Goal: Check status: Check status

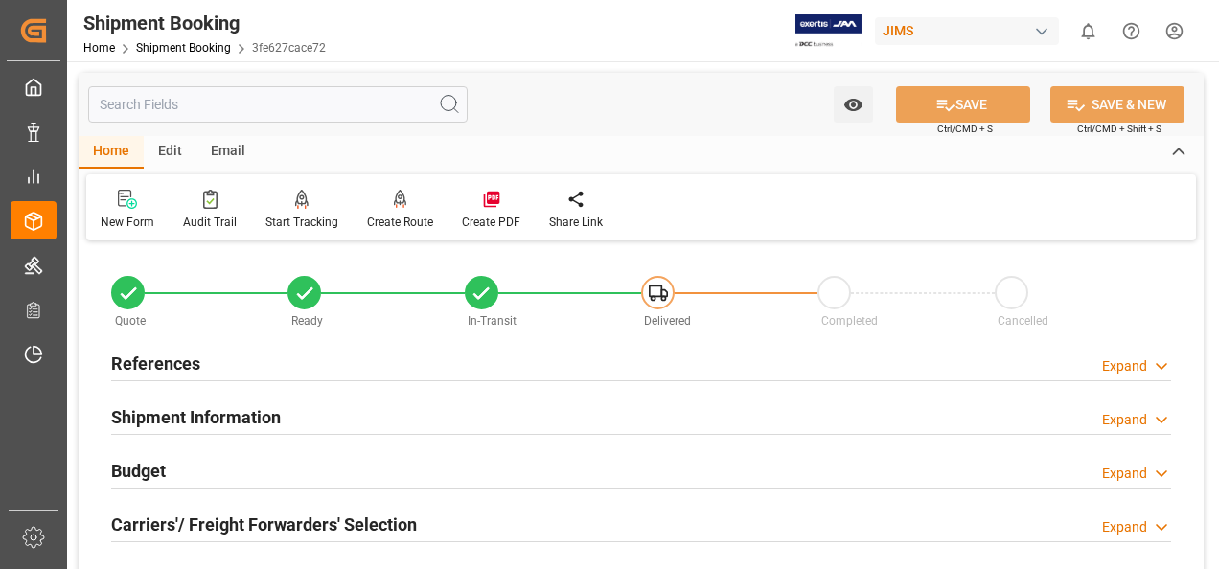
scroll to position [767, 0]
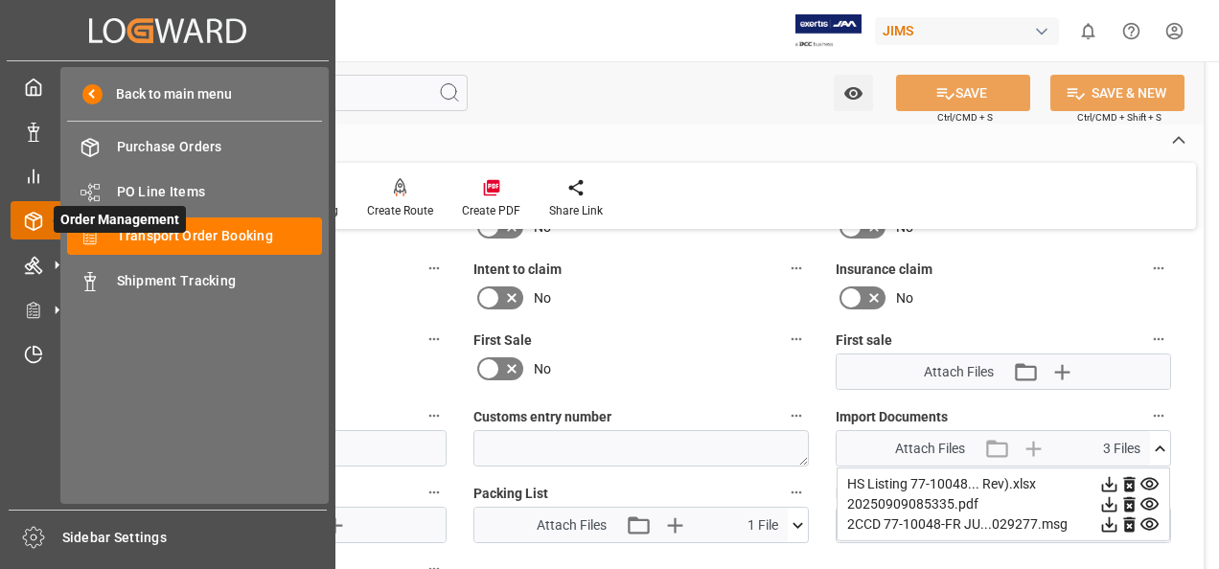
click at [175, 233] on span "Order Management" at bounding box center [120, 219] width 132 height 27
click at [169, 232] on span "Order Management" at bounding box center [120, 219] width 132 height 27
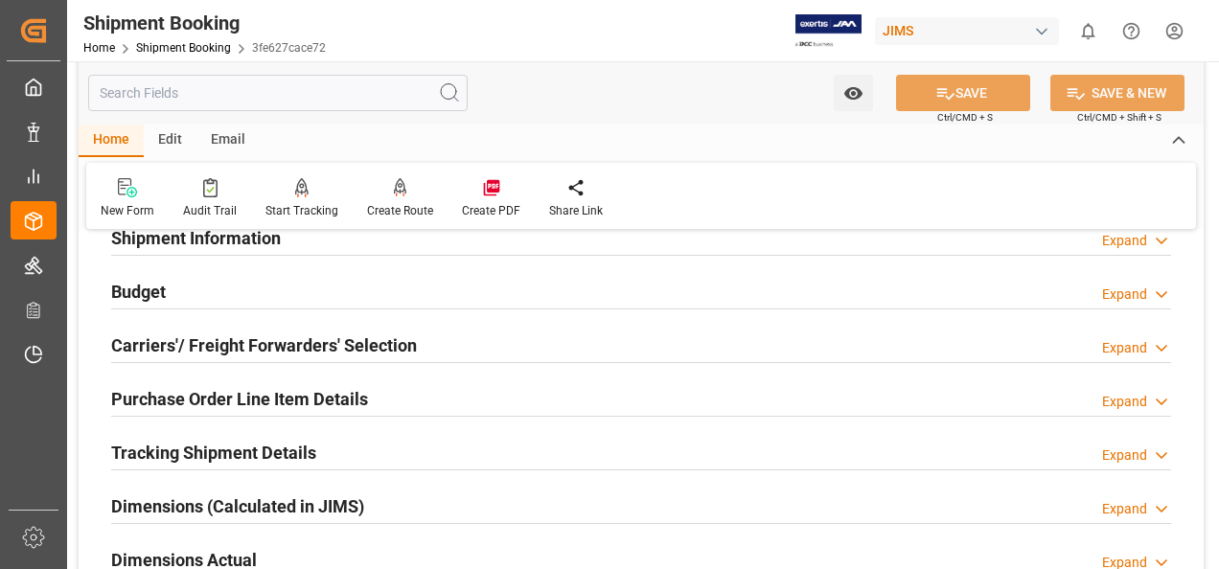
scroll to position [0, 0]
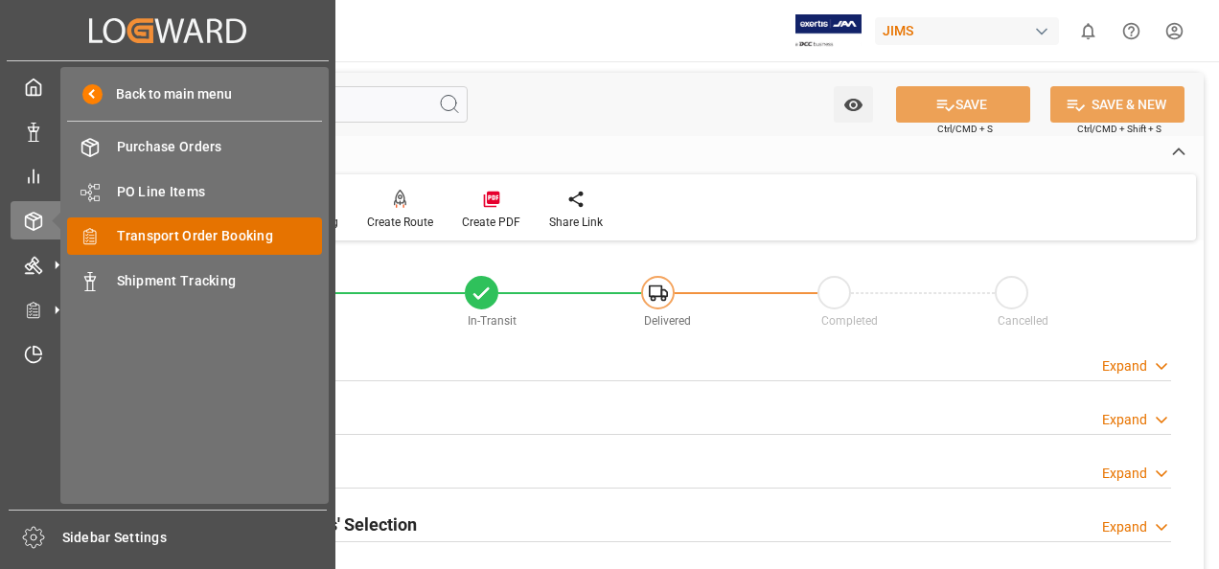
click at [191, 229] on span "Transport Order Booking" at bounding box center [220, 236] width 206 height 20
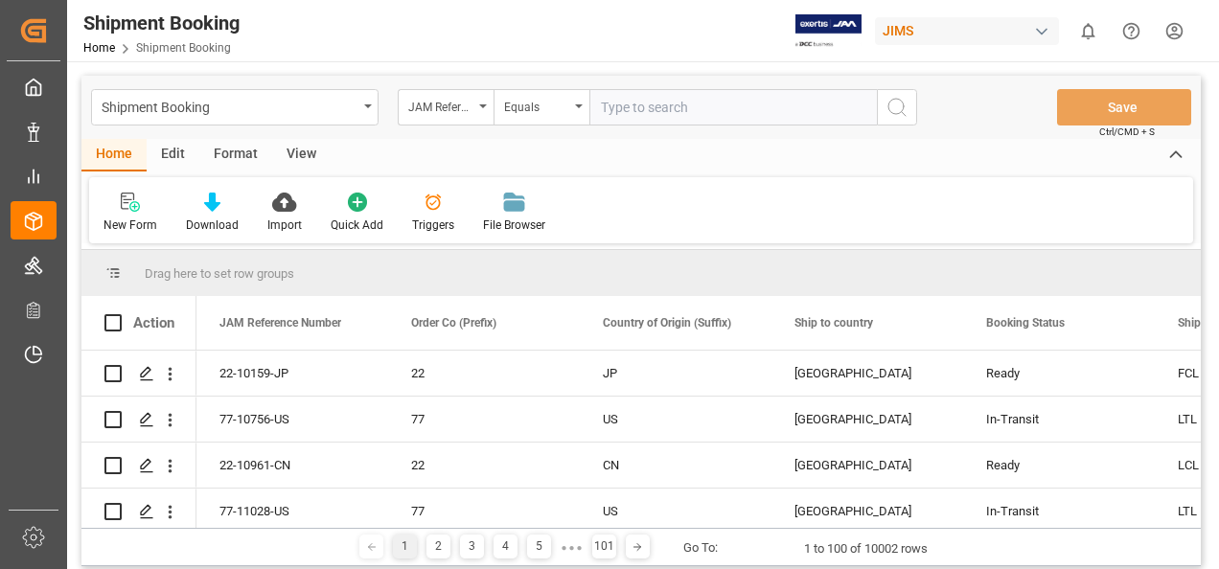
click at [662, 111] on input "text" at bounding box center [734, 107] width 288 height 36
paste input "77-11113-GB"
type input "77-11113-GB"
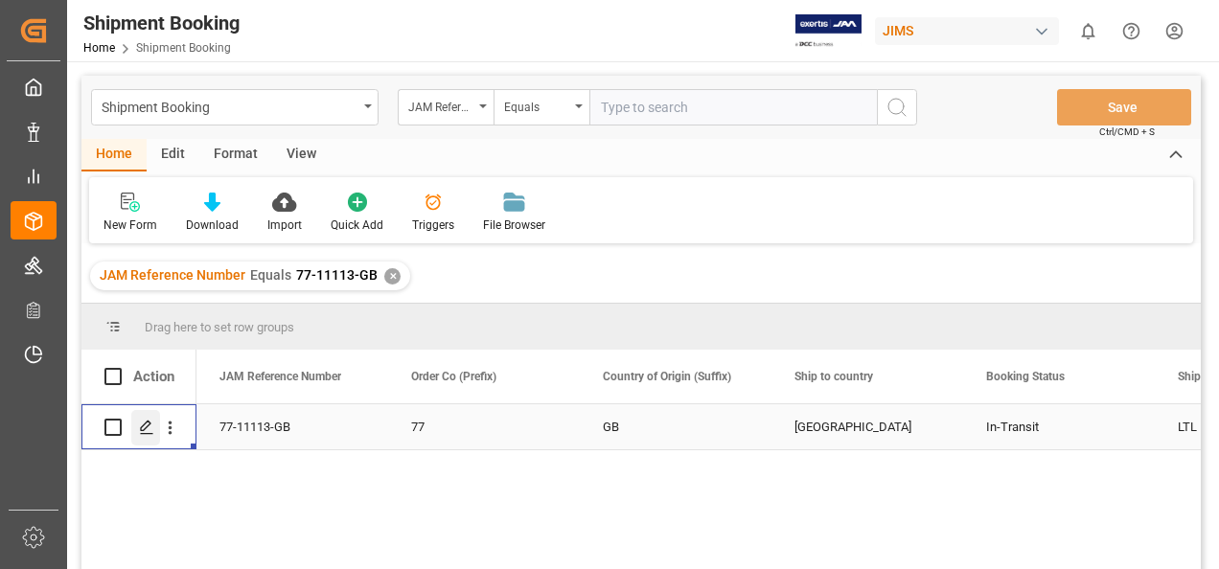
click at [144, 429] on icon "Press SPACE to select this row." at bounding box center [146, 427] width 15 height 15
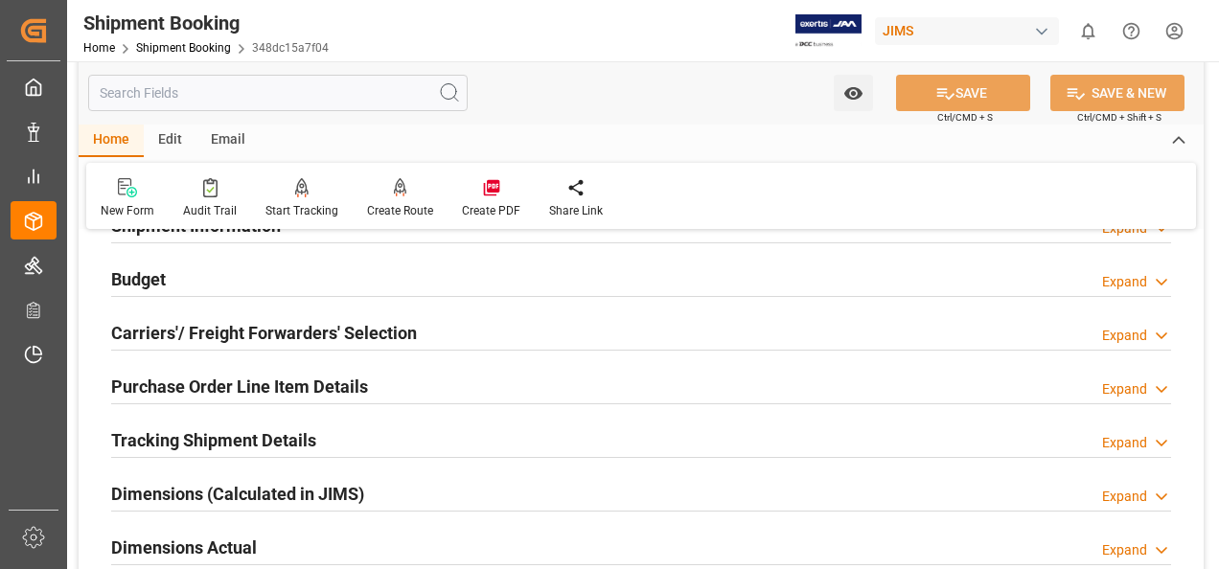
scroll to position [383, 0]
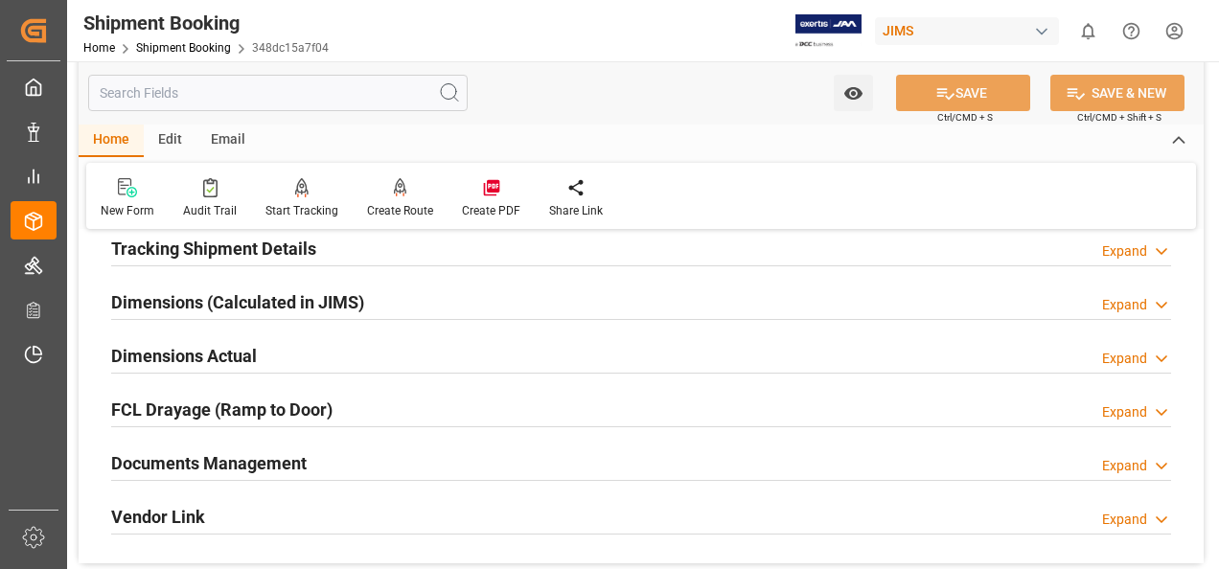
click at [261, 461] on h2 "Documents Management" at bounding box center [209, 464] width 196 height 26
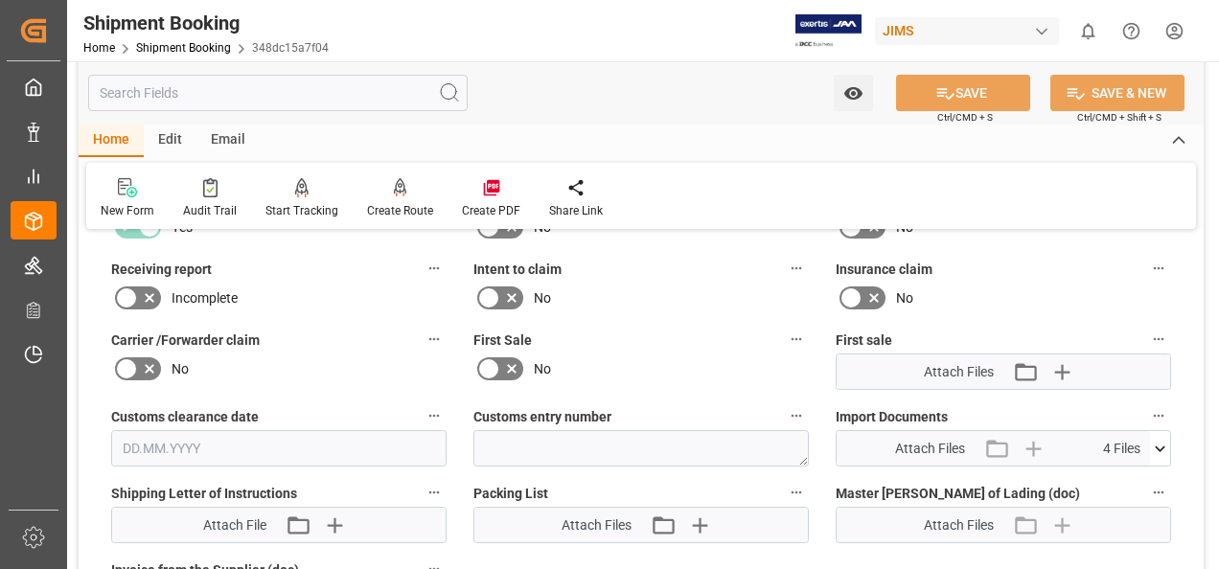
scroll to position [863, 0]
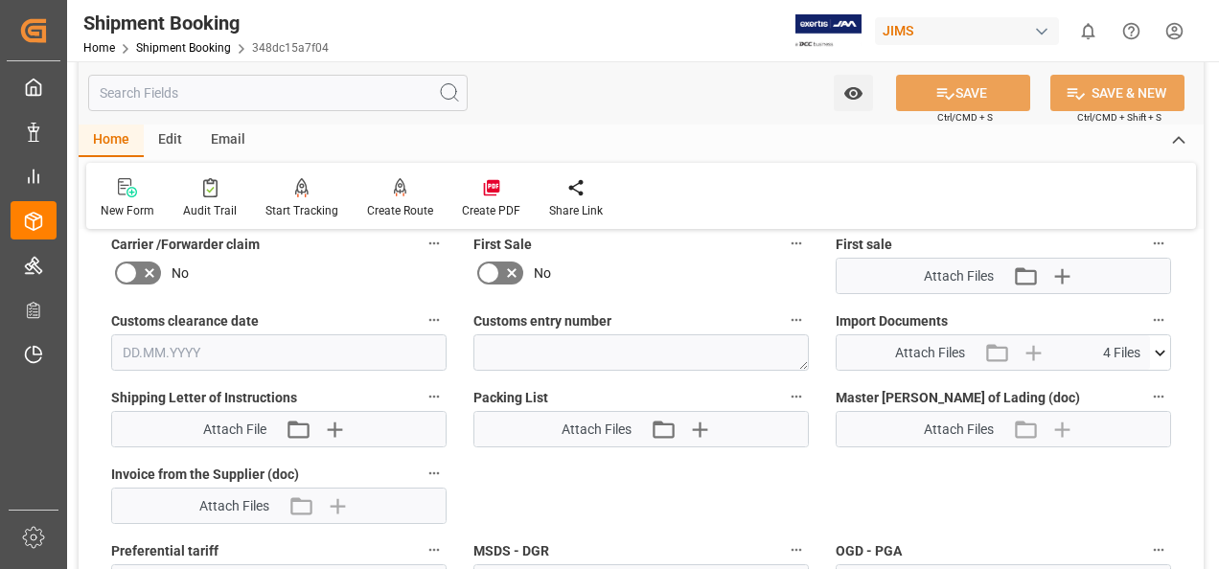
click at [1166, 349] on icon at bounding box center [1160, 353] width 20 height 20
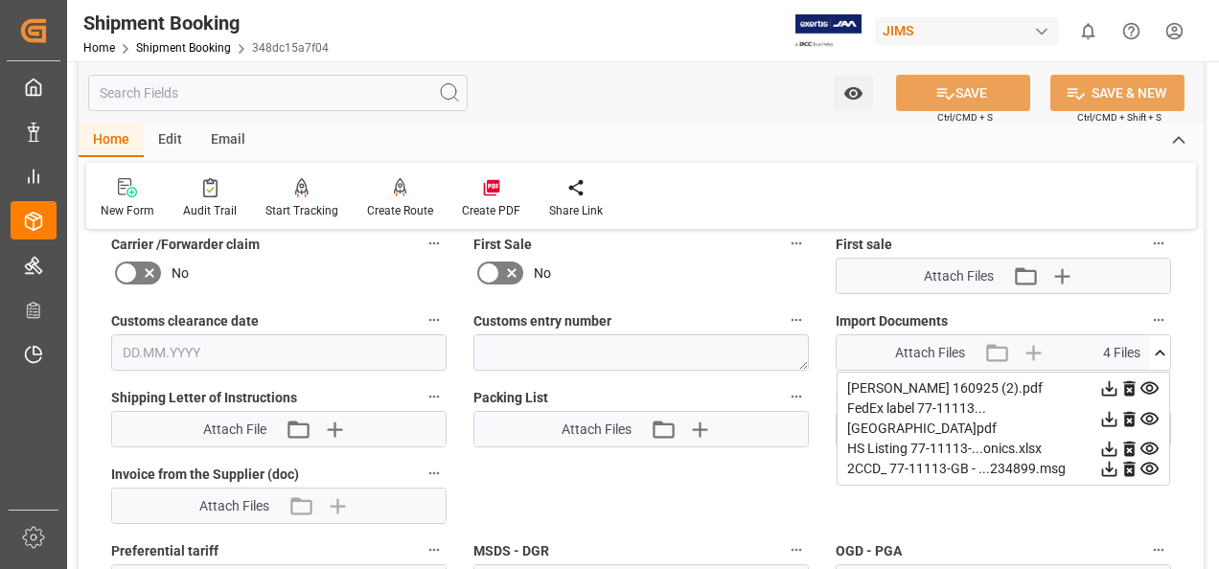
click at [1109, 384] on icon at bounding box center [1109, 389] width 15 height 15
